Goal: Information Seeking & Learning: Learn about a topic

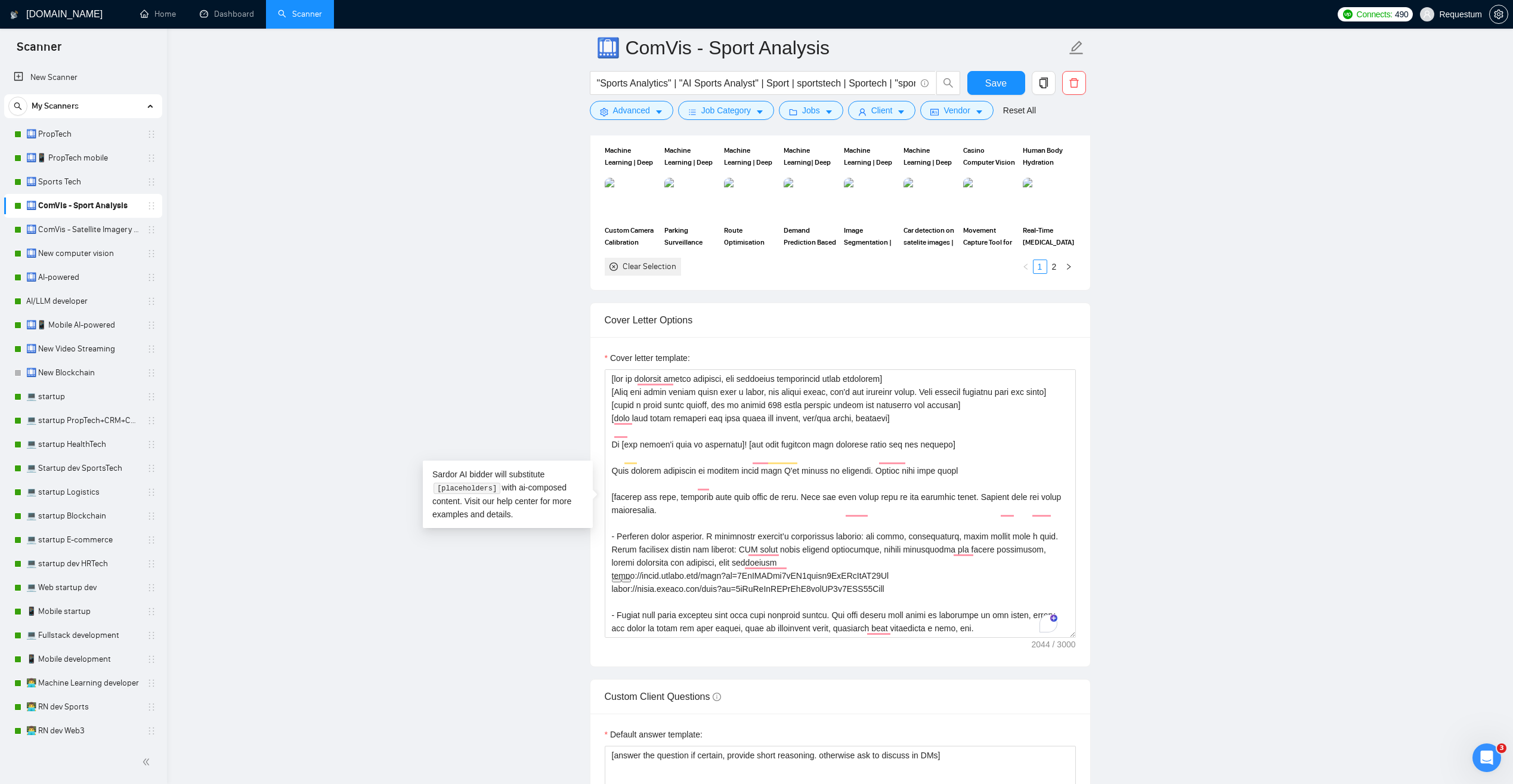
scroll to position [210, 0]
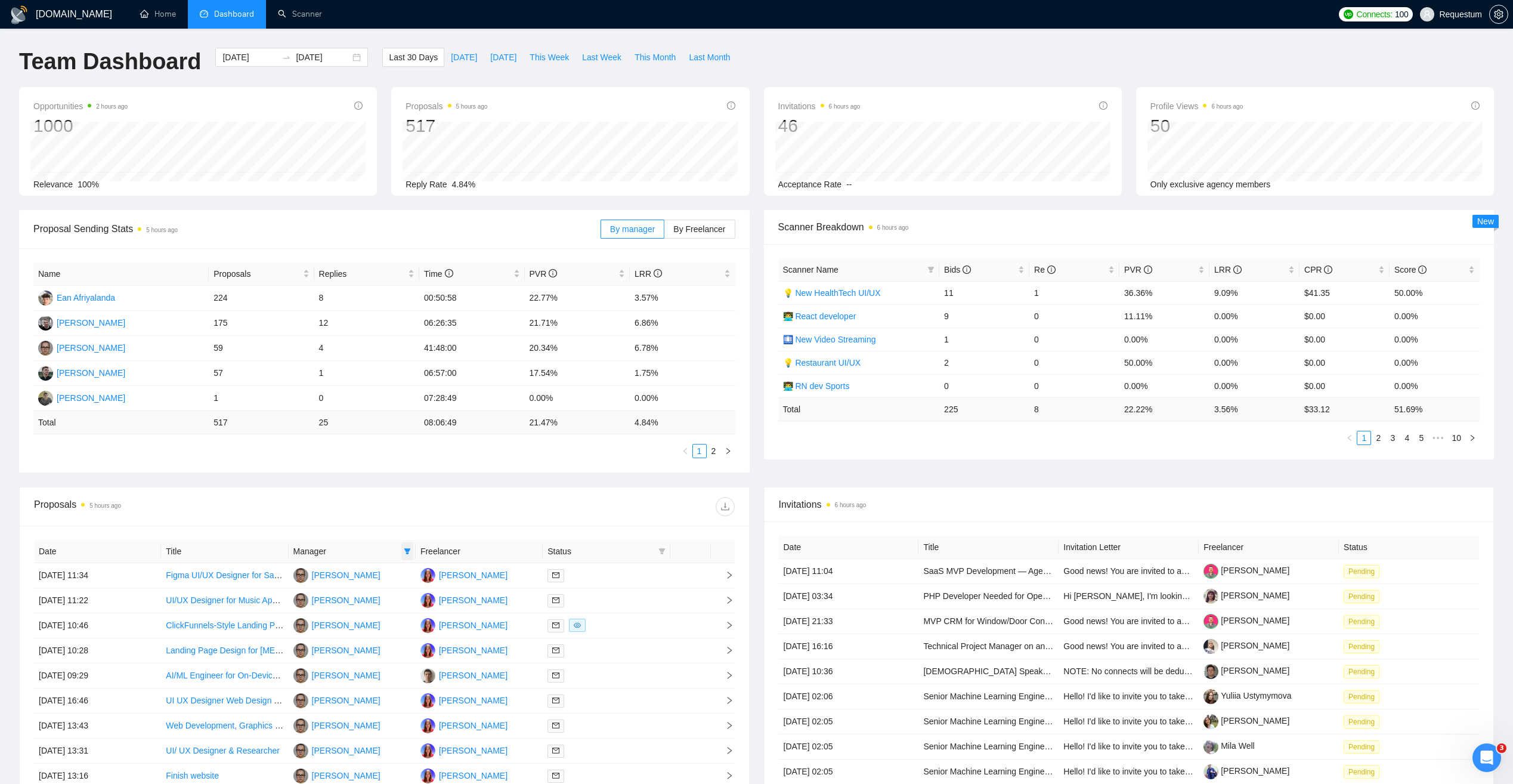
click at [402, 551] on span at bounding box center [407, 551] width 12 height 18
click at [342, 588] on span "Inna Kolokolnikova" at bounding box center [362, 592] width 69 height 9
checkbox input "false"
click at [354, 530] on div "Date Title Manager Freelancer Status 25 Sep, 2025 11:34 Figma UI/UX Designer fo…" at bounding box center [384, 689] width 730 height 326
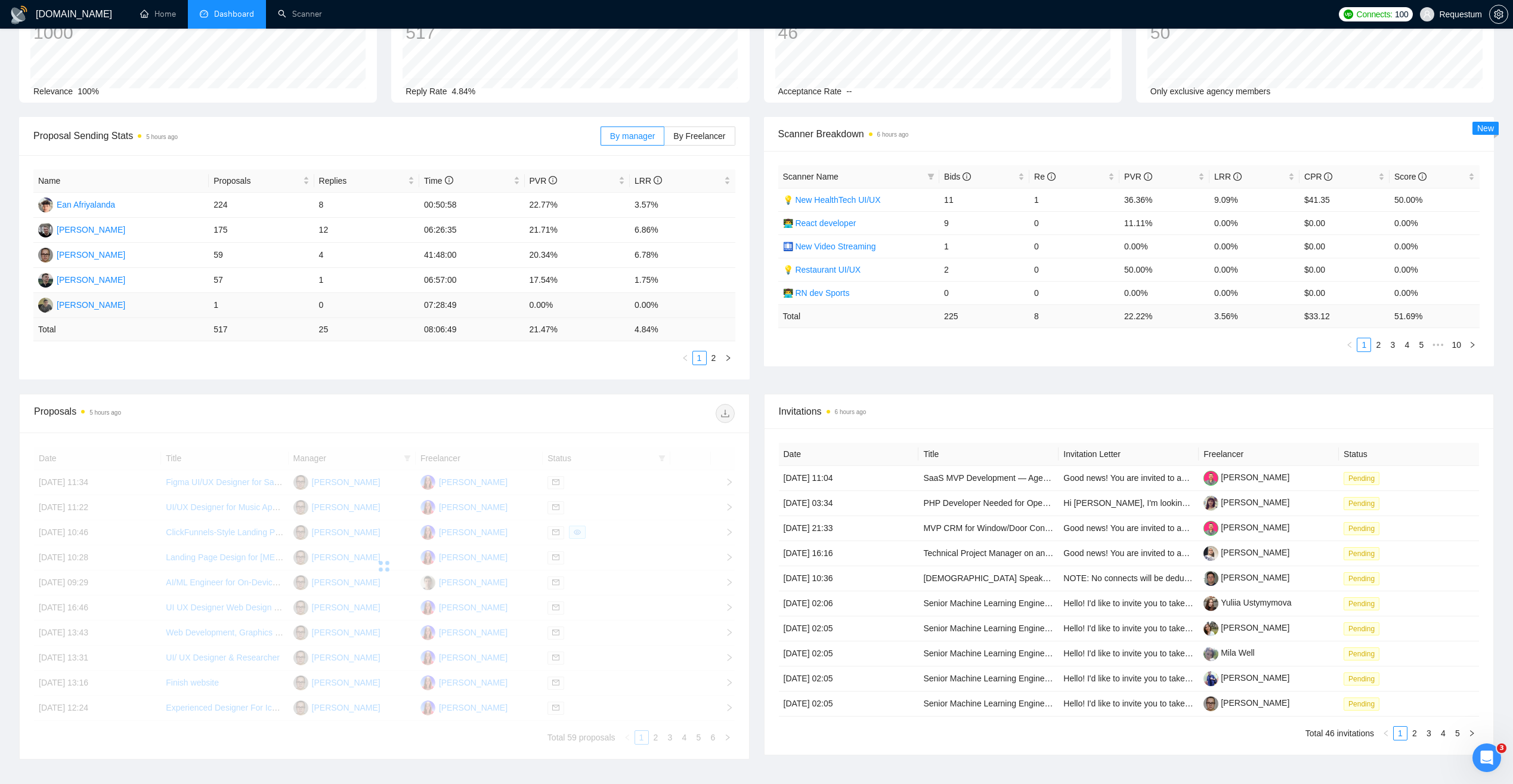
scroll to position [120, 0]
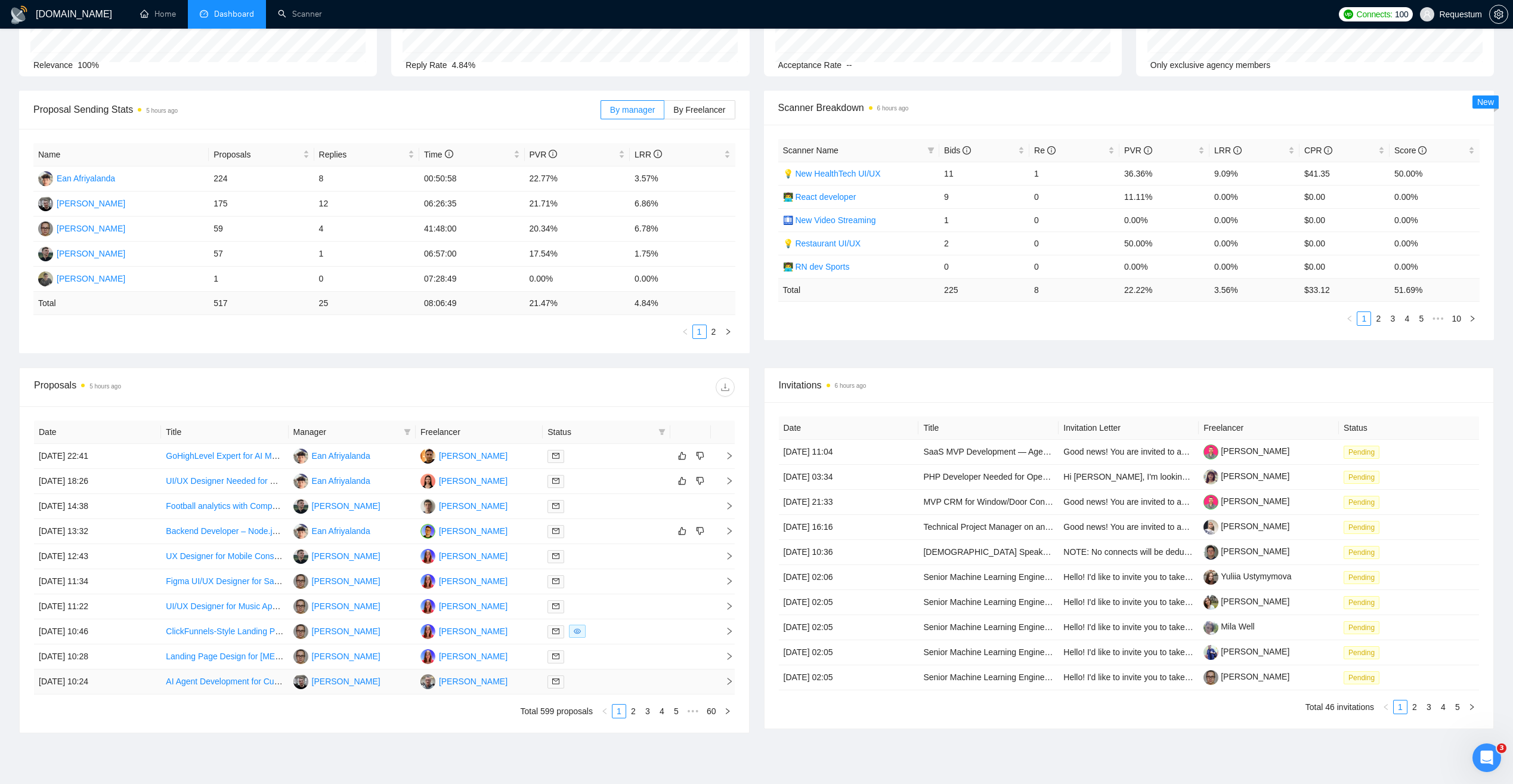
click at [150, 687] on td "25 Sep, 2025 10:24" at bounding box center [97, 682] width 127 height 25
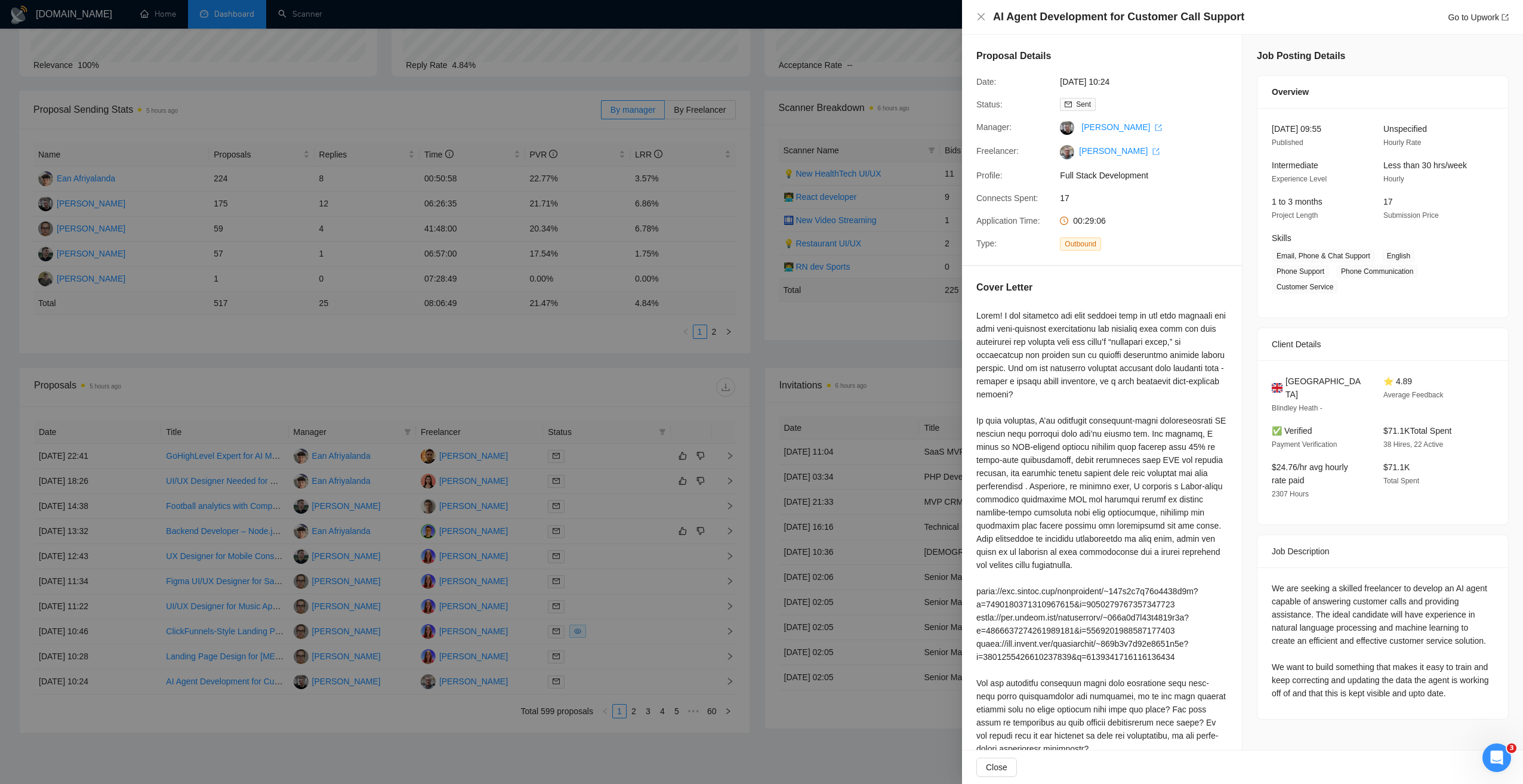
click at [517, 397] on div at bounding box center [762, 392] width 1523 height 784
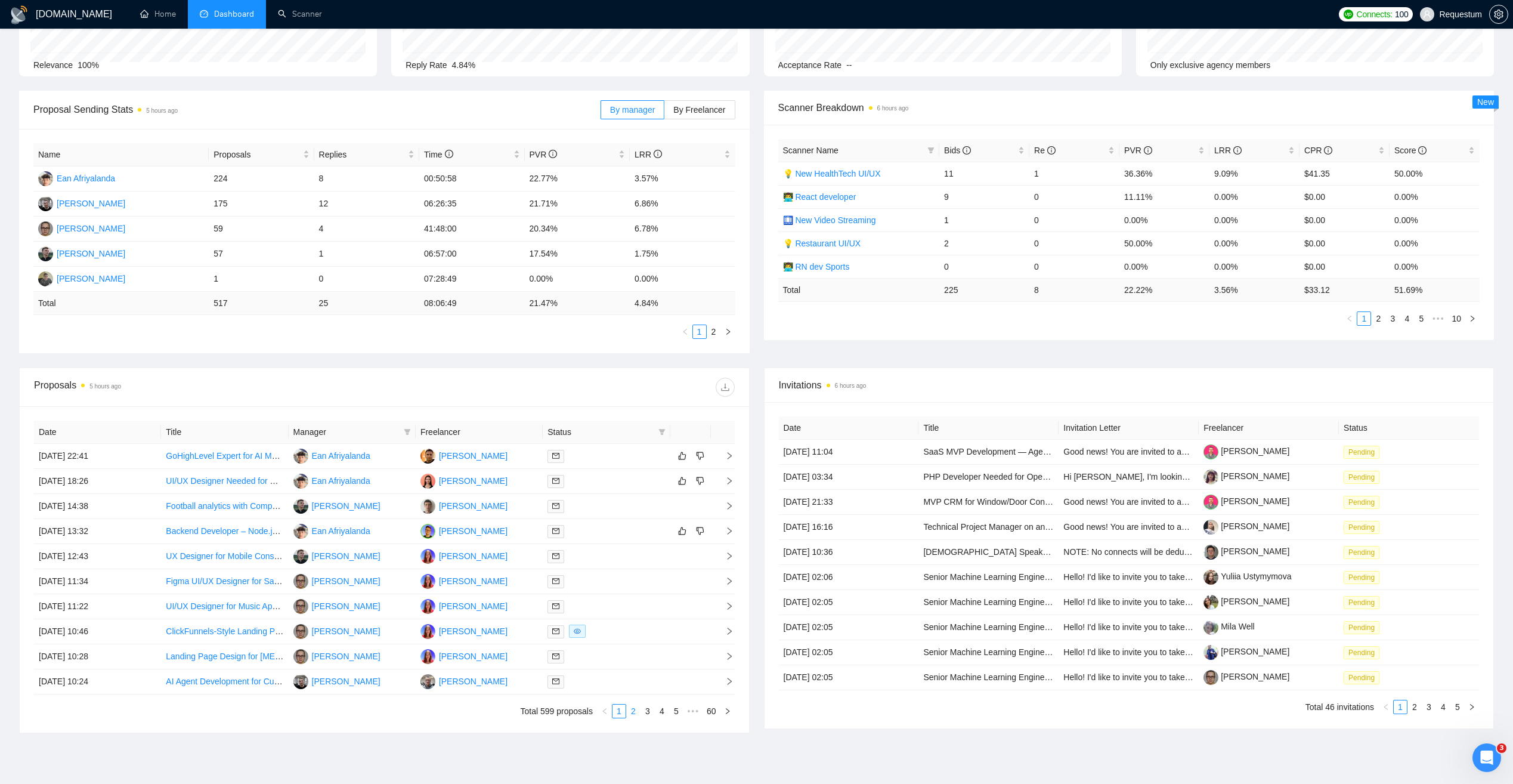
click at [637, 712] on link "2" at bounding box center [633, 711] width 13 height 13
click at [250, 533] on link "AI Platform Engineer (LLM, DevOps, Firebase-to-Production)" at bounding box center [279, 531] width 226 height 9
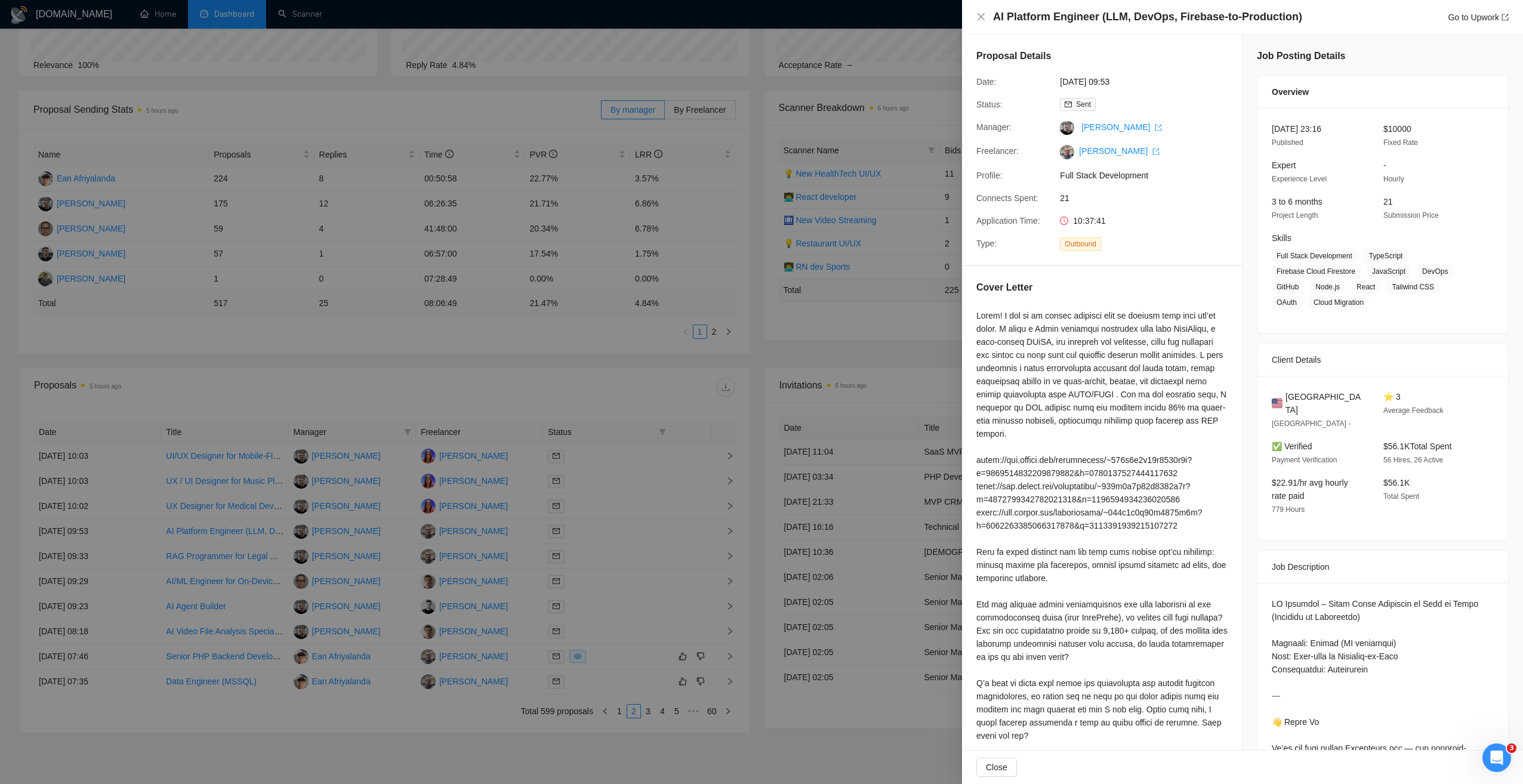
click at [625, 541] on div at bounding box center [762, 392] width 1523 height 784
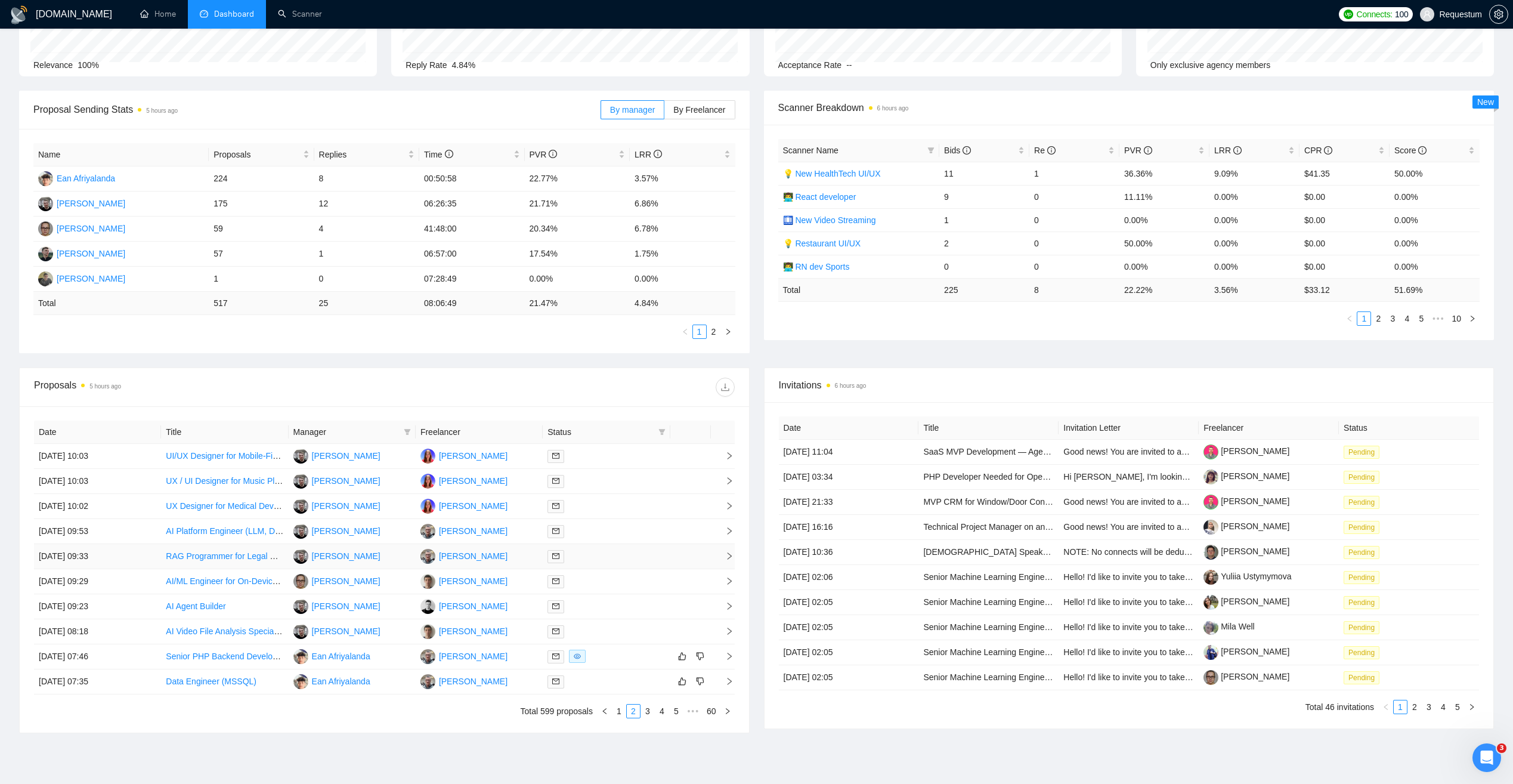
click at [623, 562] on div at bounding box center [606, 556] width 117 height 14
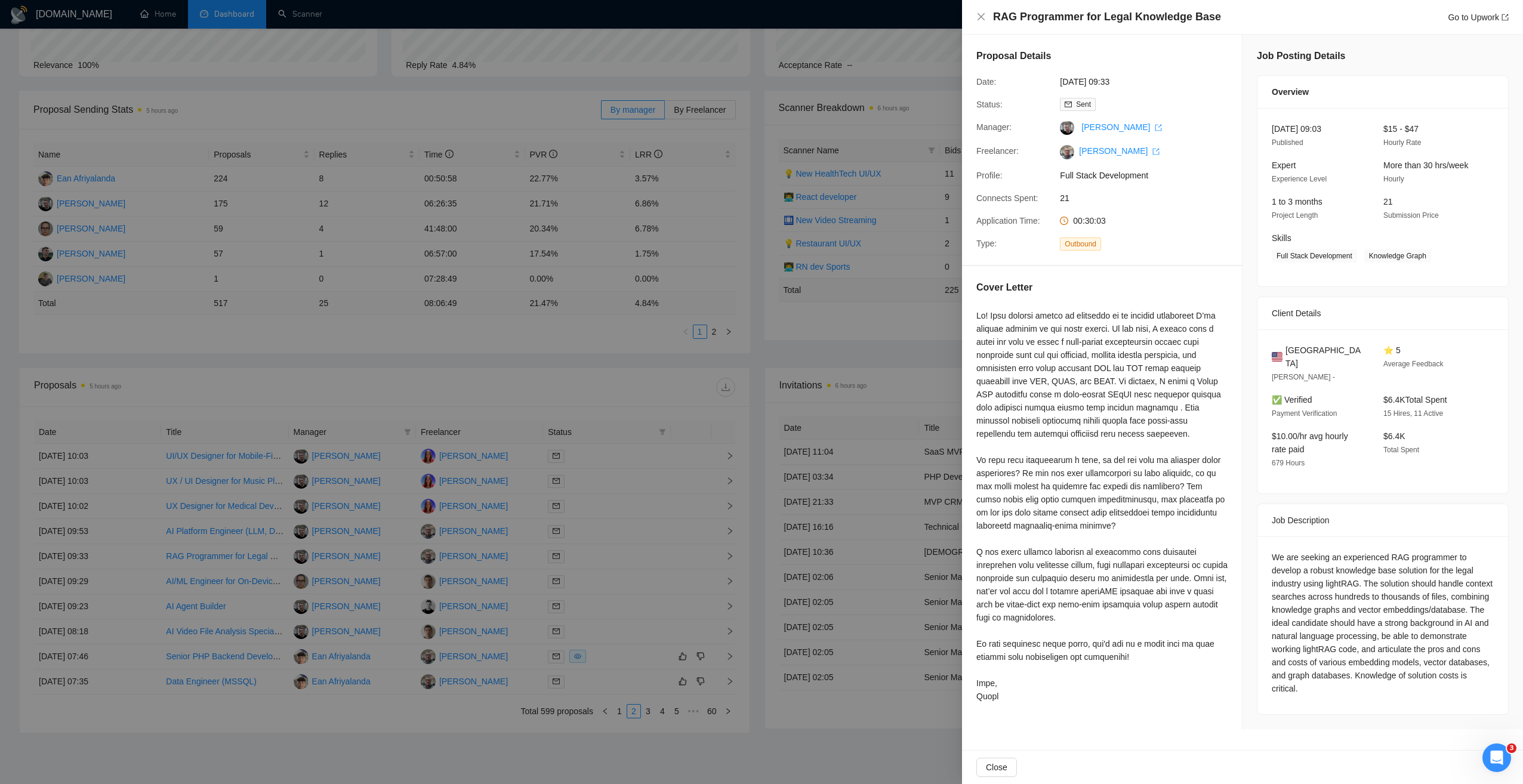
click at [648, 368] on div at bounding box center [762, 392] width 1523 height 784
